Goal: Task Accomplishment & Management: Use online tool/utility

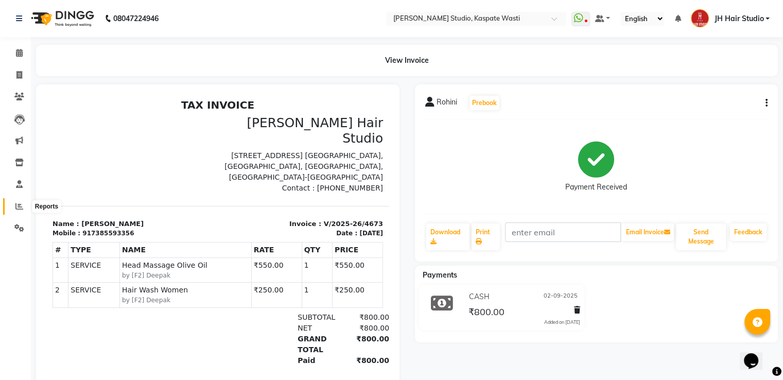
click at [23, 210] on span at bounding box center [19, 207] width 18 height 12
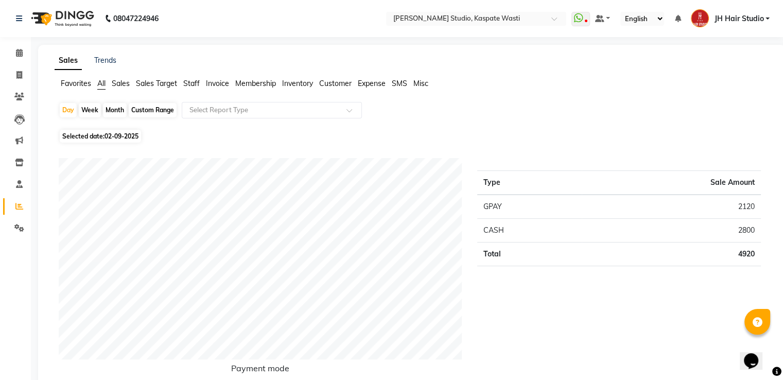
click at [113, 109] on div "Month" at bounding box center [115, 110] width 24 height 14
select select "9"
select select "2025"
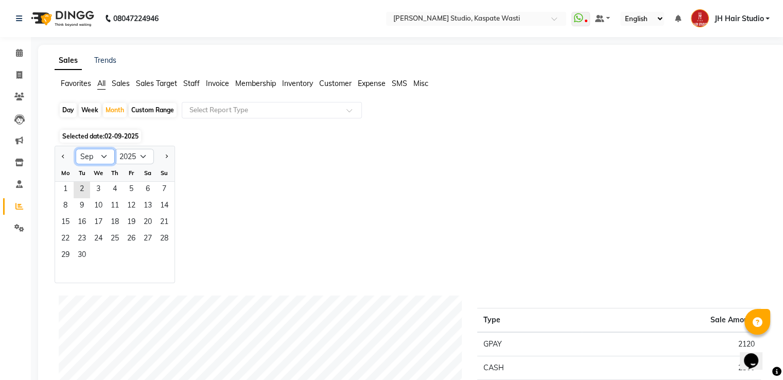
click at [107, 158] on select "Jan Feb Mar Apr May Jun [DATE] Aug Sep Oct Nov Dec" at bounding box center [95, 156] width 39 height 15
select select "8"
click at [76, 149] on select "Jan Feb Mar Apr May Jun [DATE] Aug Sep Oct Nov Dec" at bounding box center [95, 156] width 39 height 15
click at [130, 185] on span "1" at bounding box center [131, 190] width 16 height 16
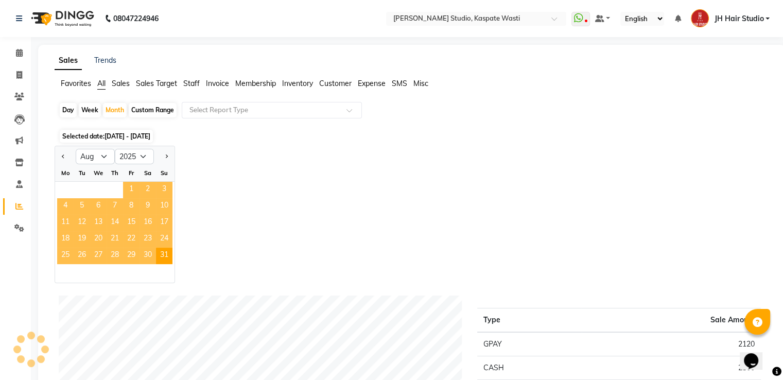
click at [130, 185] on span "1" at bounding box center [131, 190] width 16 height 16
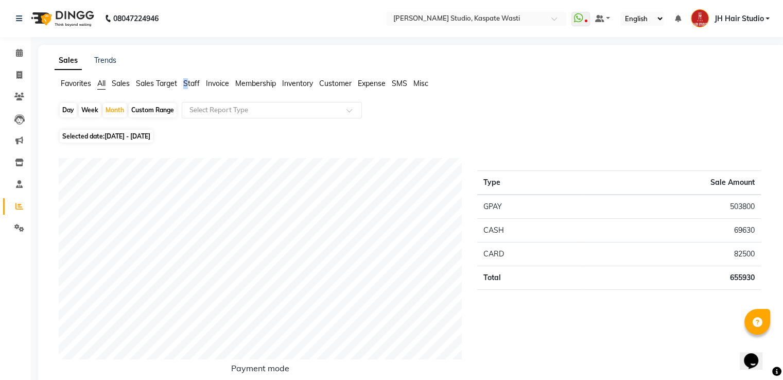
click at [187, 80] on ul "Favorites All Sales Sales Target Staff Invoice Membership Inventory Customer Ex…" at bounding box center [412, 83] width 715 height 11
click at [187, 80] on span "Staff" at bounding box center [191, 83] width 16 height 9
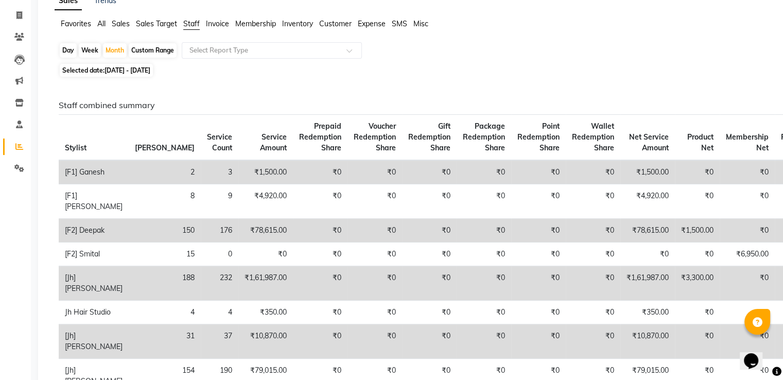
scroll to position [62, 0]
